Goal: Information Seeking & Learning: Learn about a topic

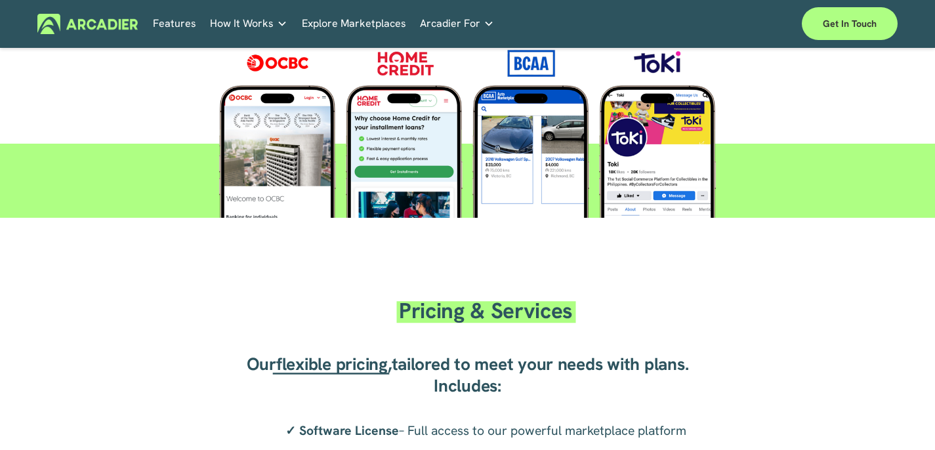
scroll to position [2390, 0]
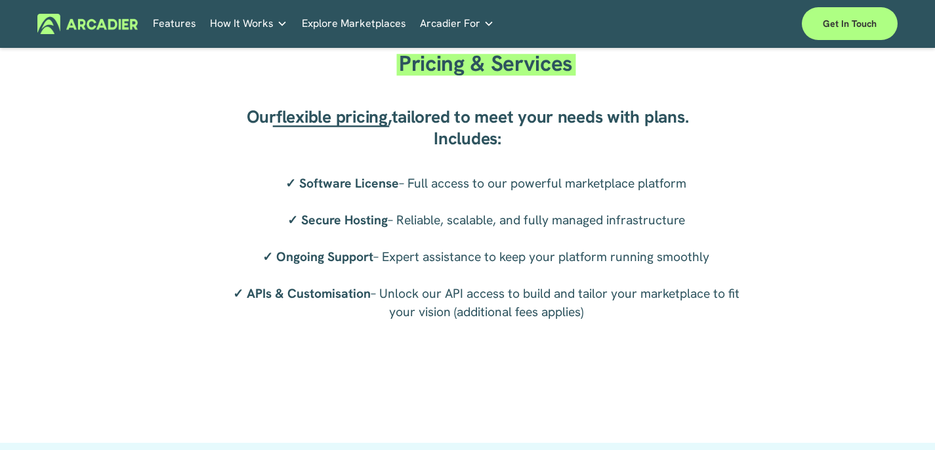
click at [343, 119] on span "flexible pricing" at bounding box center [332, 117] width 112 height 22
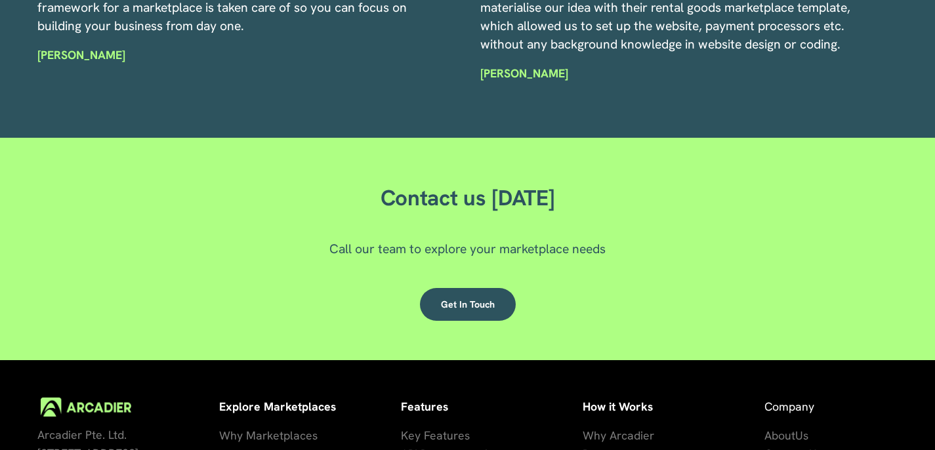
scroll to position [3680, 0]
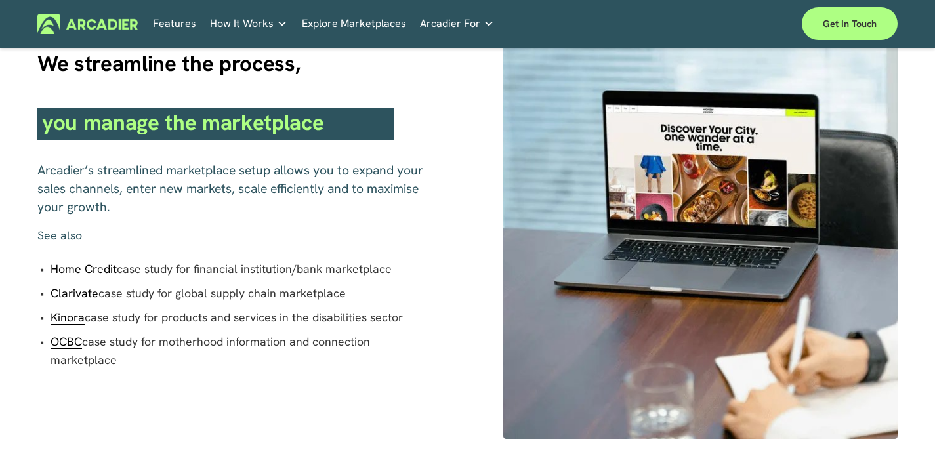
scroll to position [663, 0]
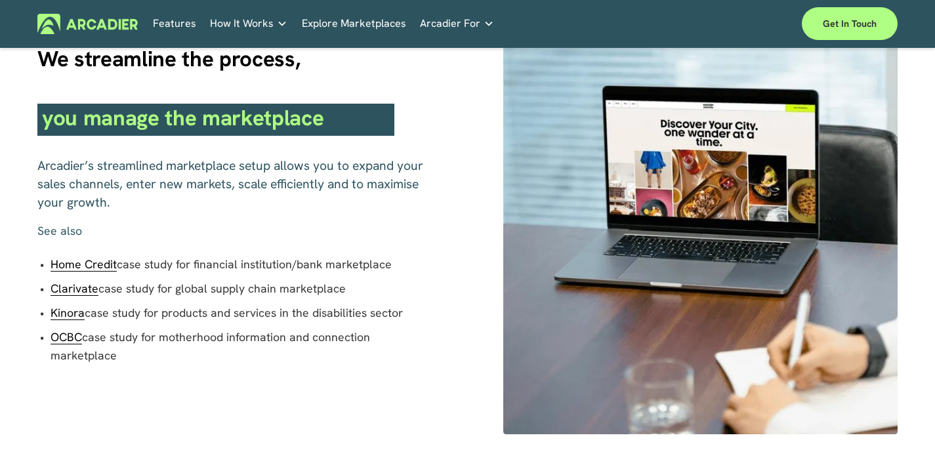
click at [87, 266] on span "Home Credit" at bounding box center [84, 264] width 66 height 15
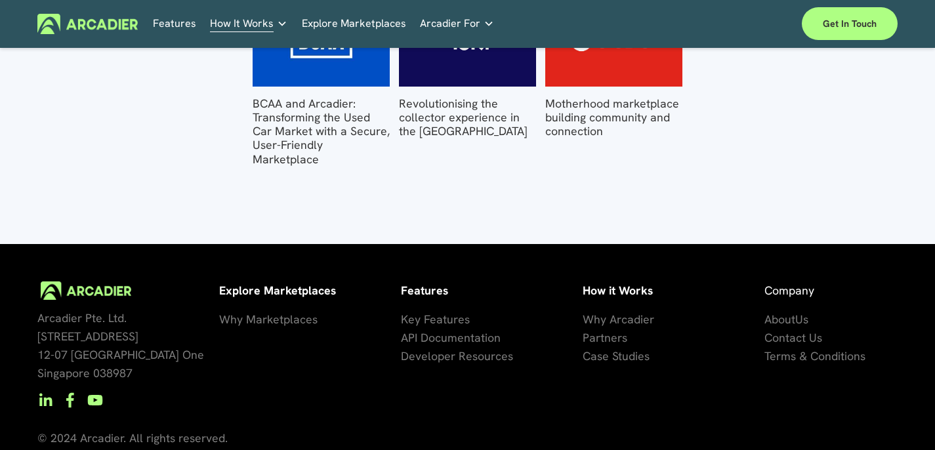
scroll to position [1971, 0]
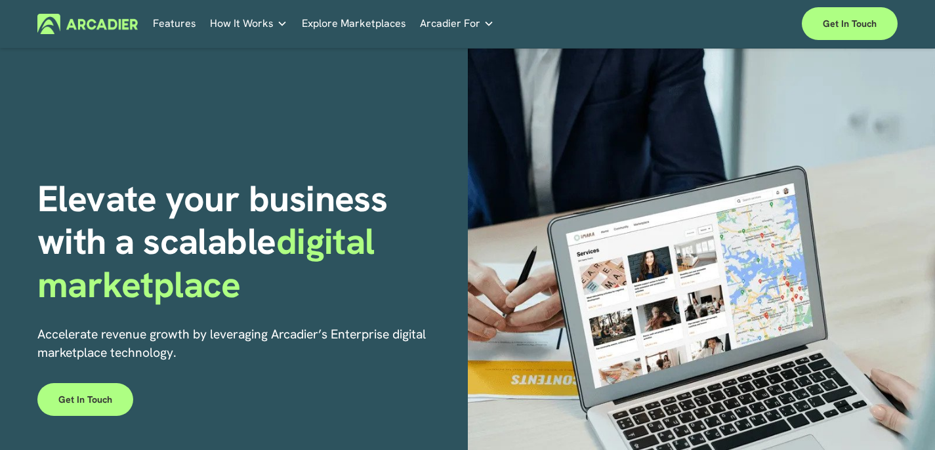
click at [98, 30] on img at bounding box center [87, 24] width 100 height 20
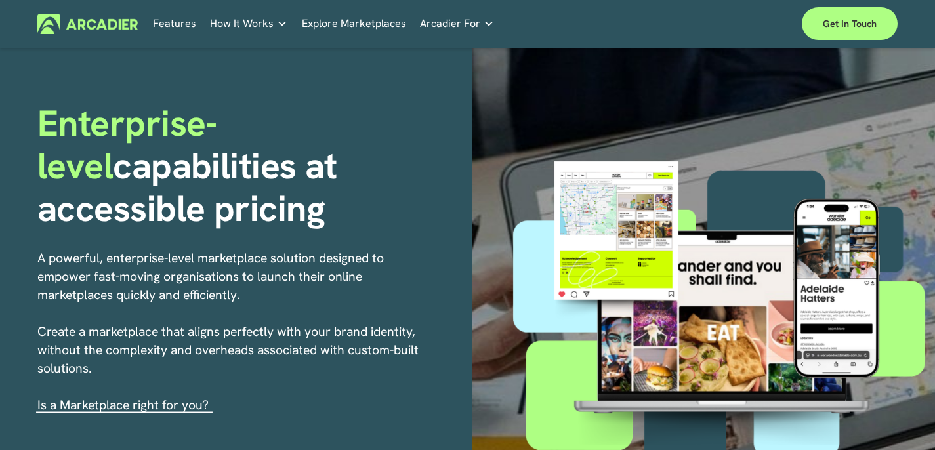
scroll to position [58, 0]
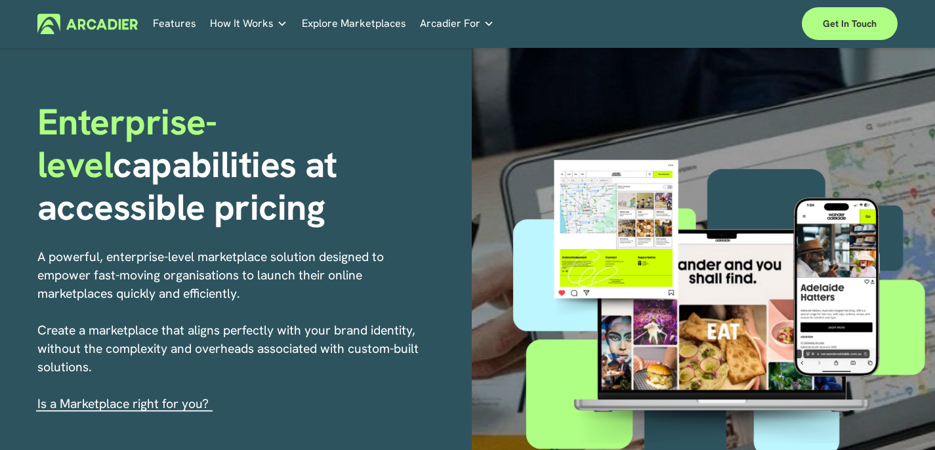
click at [231, 76] on div "Enterprise-level capabilities at accessible pricing A powerful, enterprise-leve…" at bounding box center [467, 313] width 935 height 647
click at [188, 403] on link "s a Marketplace right for you?" at bounding box center [125, 404] width 168 height 16
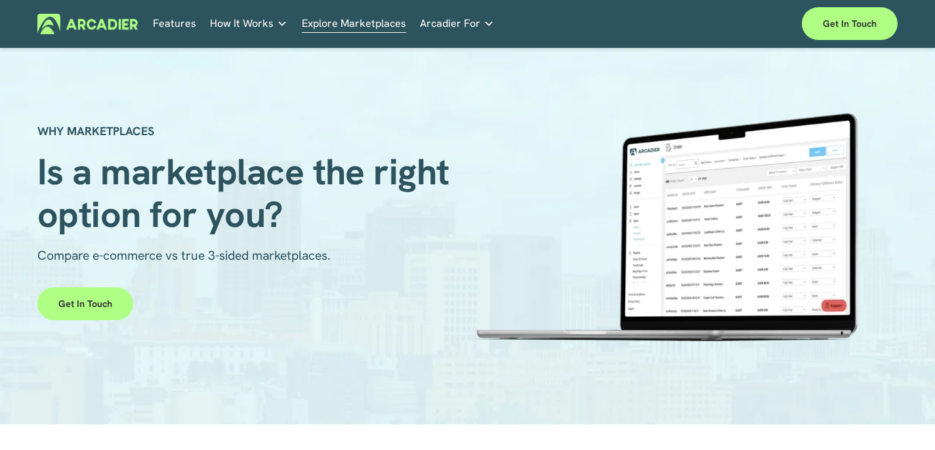
click at [100, 17] on img at bounding box center [87, 24] width 100 height 20
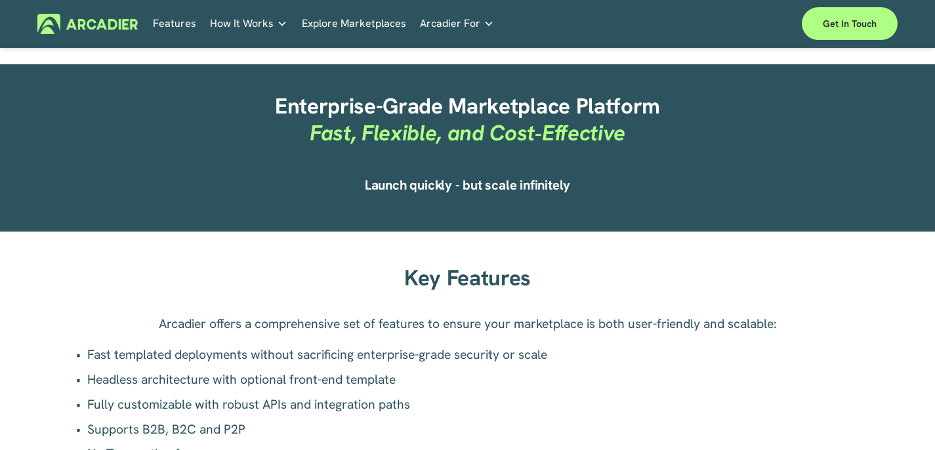
scroll to position [847, 0]
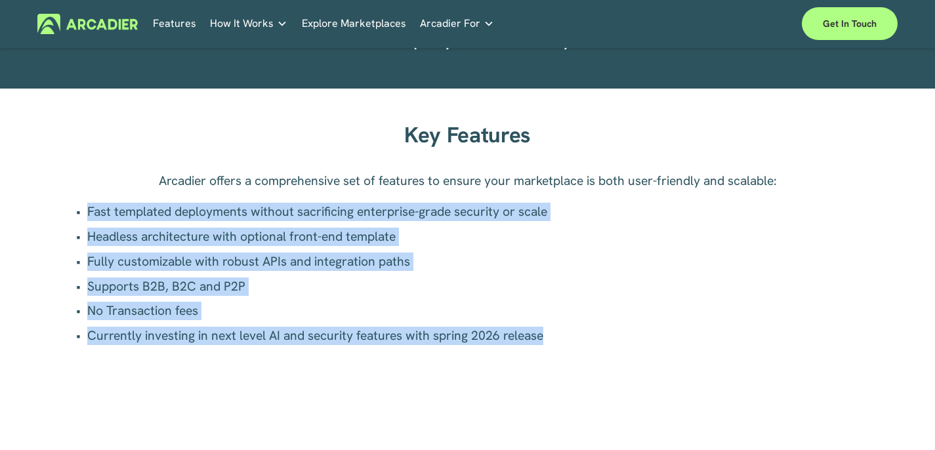
drag, startPoint x: 565, startPoint y: 336, endPoint x: -5, endPoint y: 203, distance: 585.2
copy ul "Fast templated deployments without sacrificing enterprise-grade security or sca…"
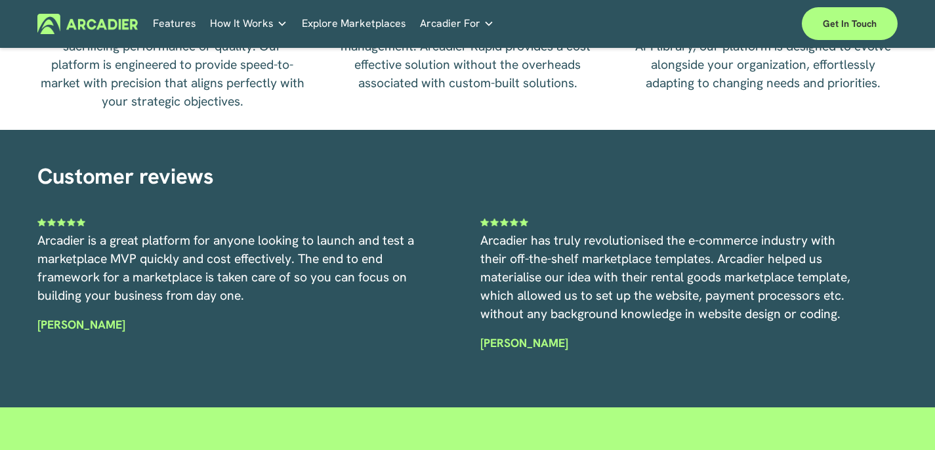
scroll to position [3236, 0]
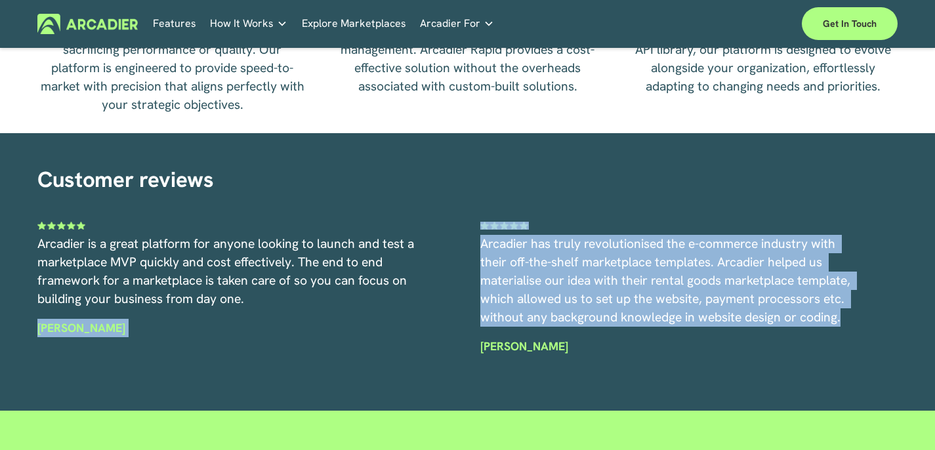
drag, startPoint x: 865, startPoint y: 330, endPoint x: 51, endPoint y: 318, distance: 814.1
click at [51, 318] on div "Customer reviews Arcadier is a great platform for anyone looking to launch and …" at bounding box center [467, 272] width 935 height 222
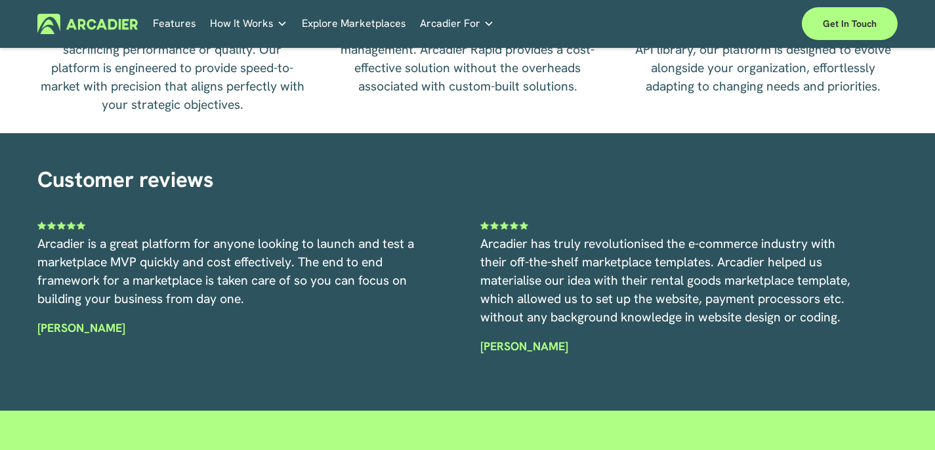
click at [131, 333] on p "[PERSON_NAME]" at bounding box center [227, 328] width 381 height 18
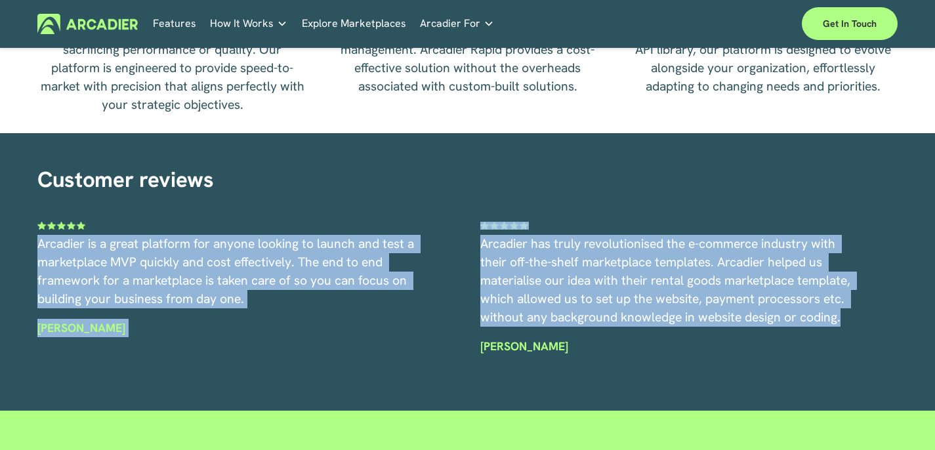
drag, startPoint x: 29, startPoint y: 237, endPoint x: 854, endPoint y: 322, distance: 829.6
click at [854, 322] on div "Customer reviews Arcadier is a great platform for anyone looking to launch and …" at bounding box center [467, 272] width 935 height 222
copy div "Arcadier is a great platform for anyone looking to launch and test a marketplac…"
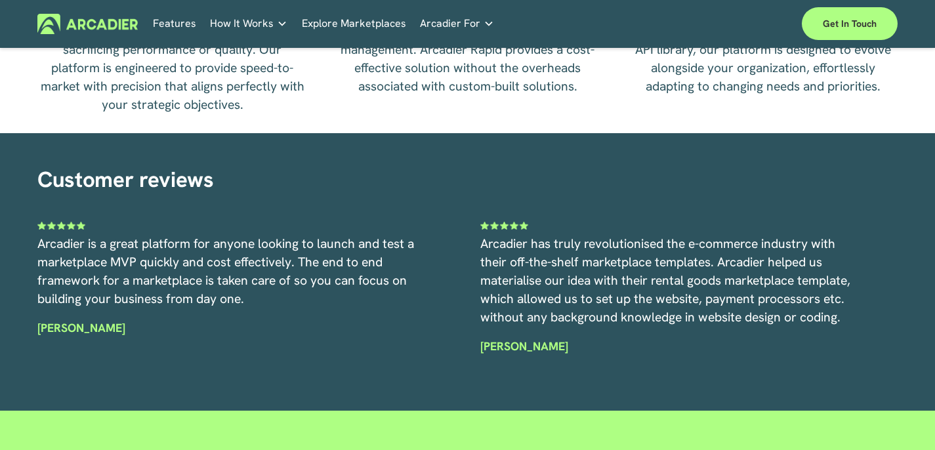
click at [721, 365] on div "Arcadier has truly revolutionised the e-commerce industry with their off-the-sh…" at bounding box center [671, 309] width 381 height 148
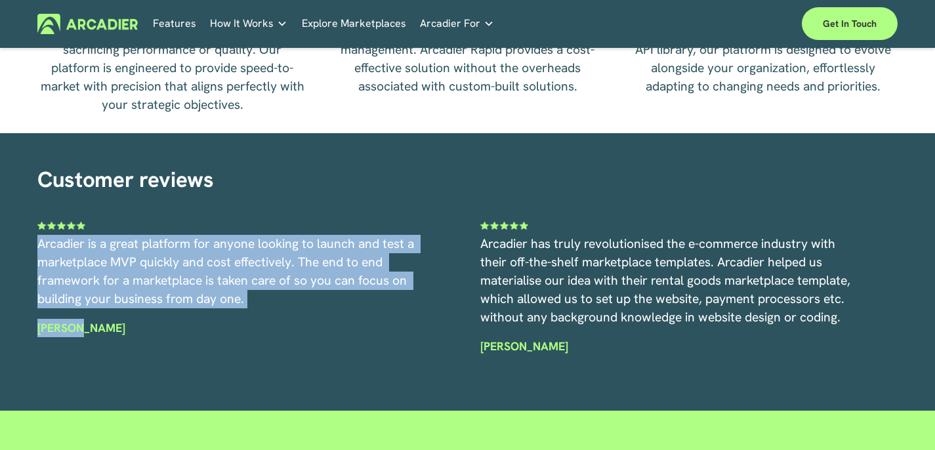
drag, startPoint x: 108, startPoint y: 333, endPoint x: 11, endPoint y: 251, distance: 126.7
click at [11, 250] on div "Customer reviews Arcadier is a great platform for anyone looking to launch and …" at bounding box center [467, 272] width 935 height 222
copy div "Arcadier is a great platform for anyone looking to launch and test a marketplac…"
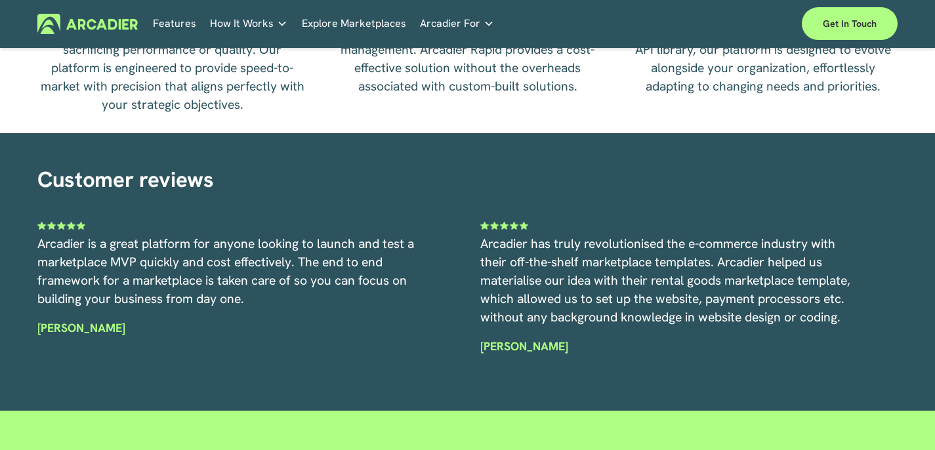
click at [815, 309] on p "Arcadier has truly revolutionised the e-commerce industry with their off-the-sh…" at bounding box center [671, 281] width 381 height 92
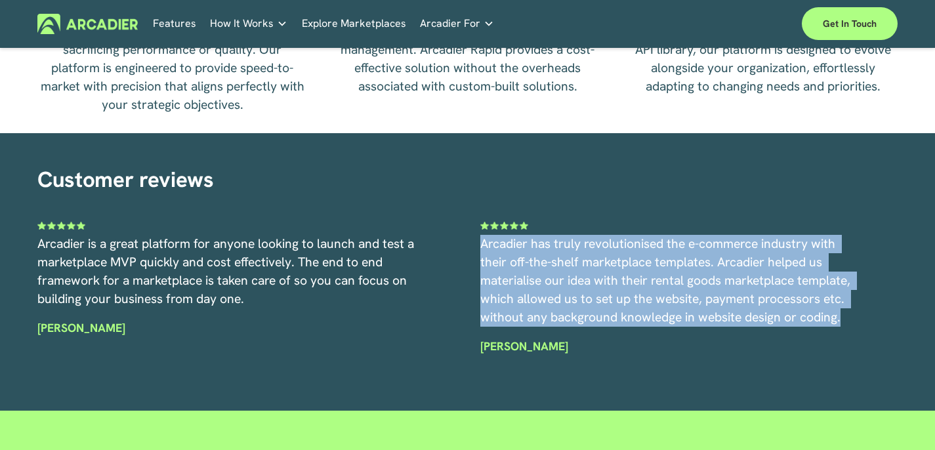
drag, startPoint x: 844, startPoint y: 319, endPoint x: 458, endPoint y: 253, distance: 391.0
click at [458, 253] on div "Customer reviews Arcadier is a great platform for anyone looking to launch and …" at bounding box center [467, 272] width 935 height 222
copy span "Arcadier has truly revolutionised the e-commerce industry with their off-the-sh…"
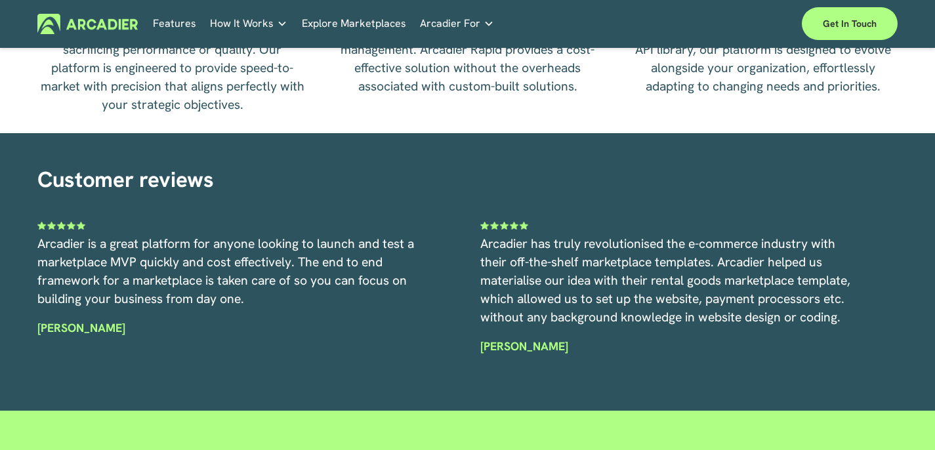
click at [518, 348] on p "[PERSON_NAME]" at bounding box center [671, 346] width 381 height 18
drag, startPoint x: 485, startPoint y: 347, endPoint x: 514, endPoint y: 349, distance: 28.9
click at [514, 349] on p "[PERSON_NAME]" at bounding box center [671, 346] width 381 height 18
click at [517, 349] on p "[PERSON_NAME]" at bounding box center [671, 346] width 381 height 18
drag, startPoint x: 471, startPoint y: 349, endPoint x: 517, endPoint y: 352, distance: 46.7
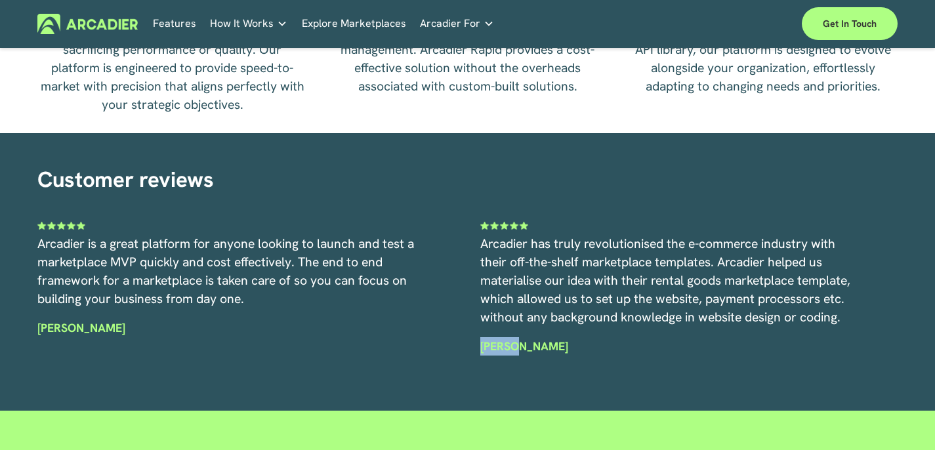
click at [517, 352] on div "Customer reviews Arcadier is a great platform for anyone looking to launch and …" at bounding box center [467, 272] width 935 height 222
copy strong "[PERSON_NAME]"
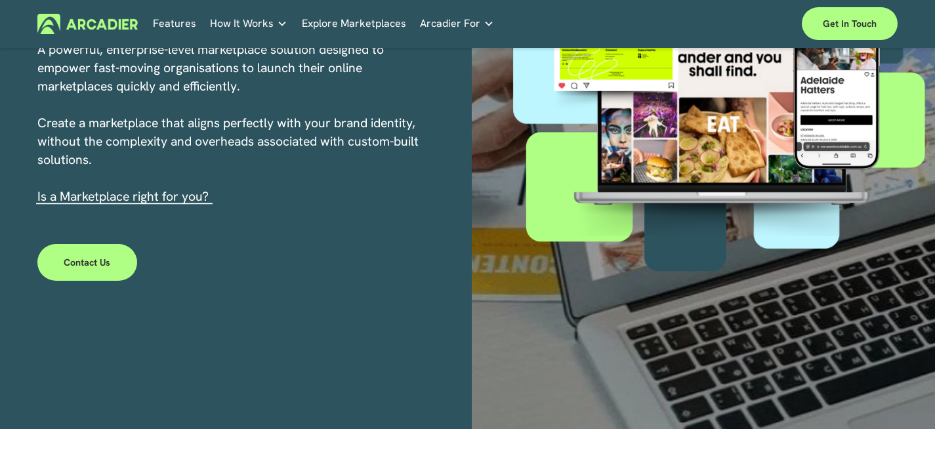
scroll to position [0, 0]
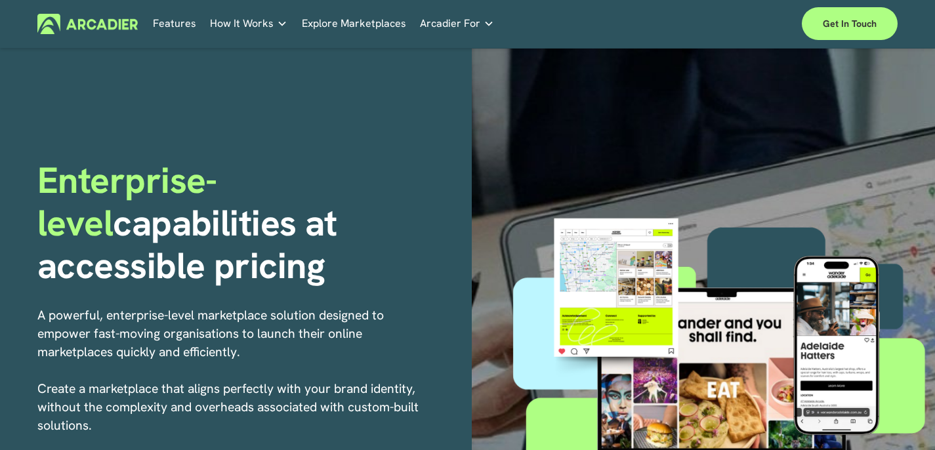
click at [0, 0] on link "Economic Development Designed to support your visitor economy agenda and invest…" at bounding box center [0, 0] width 0 height 0
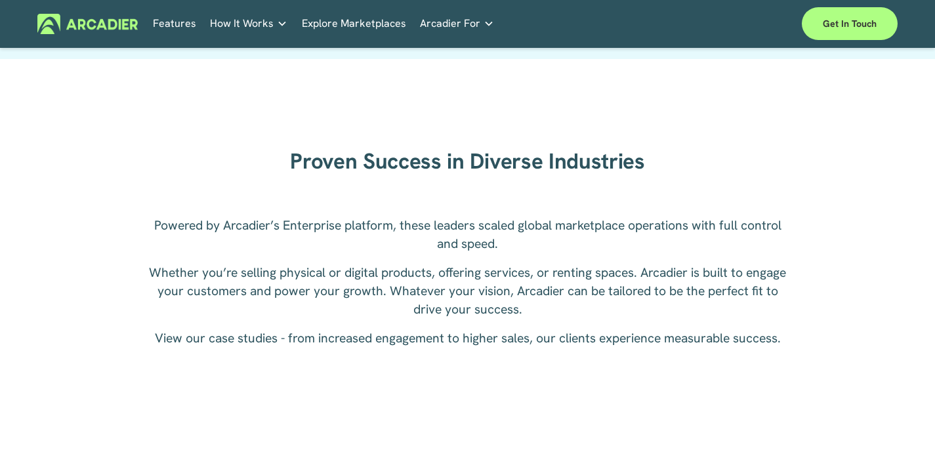
scroll to position [1715, 0]
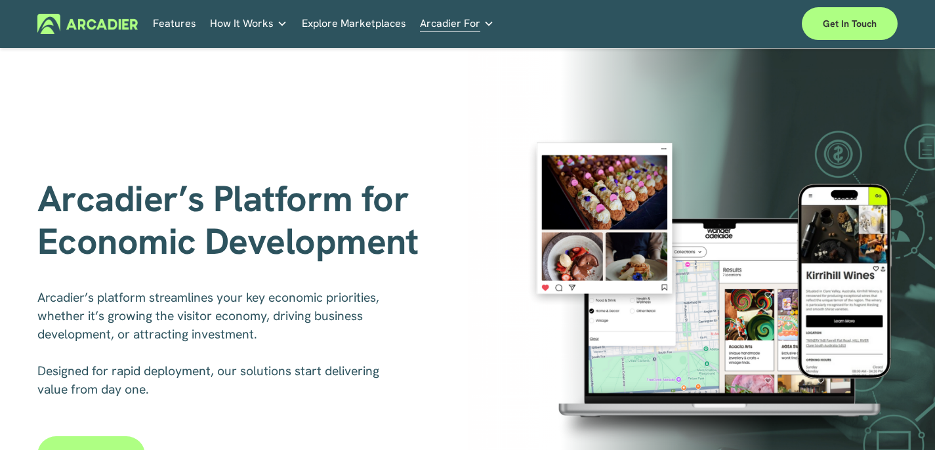
click at [0, 0] on link "Real Estate Whether you sell or rent out real estate, our marketplace tech seam…" at bounding box center [0, 0] width 0 height 0
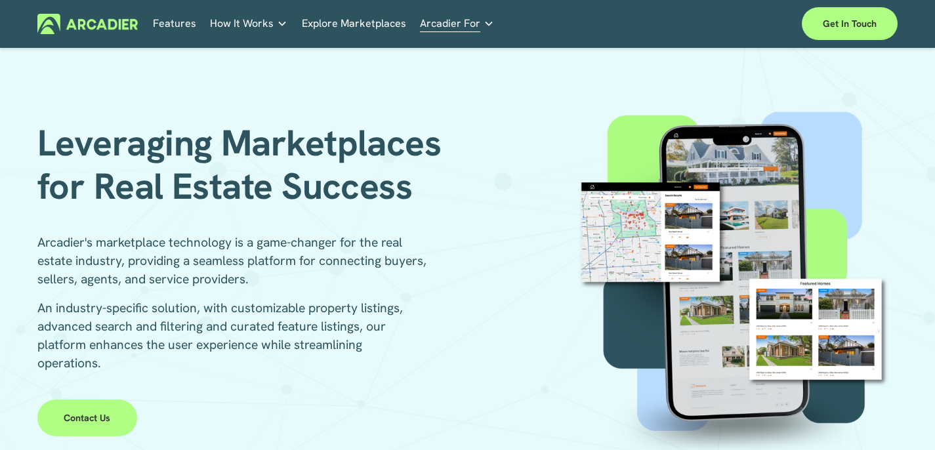
click at [0, 0] on link "Retail Marketplaces Whatever you are offering to your customer, we bring it all…" at bounding box center [0, 0] width 0 height 0
